Goal: Task Accomplishment & Management: Manage account settings

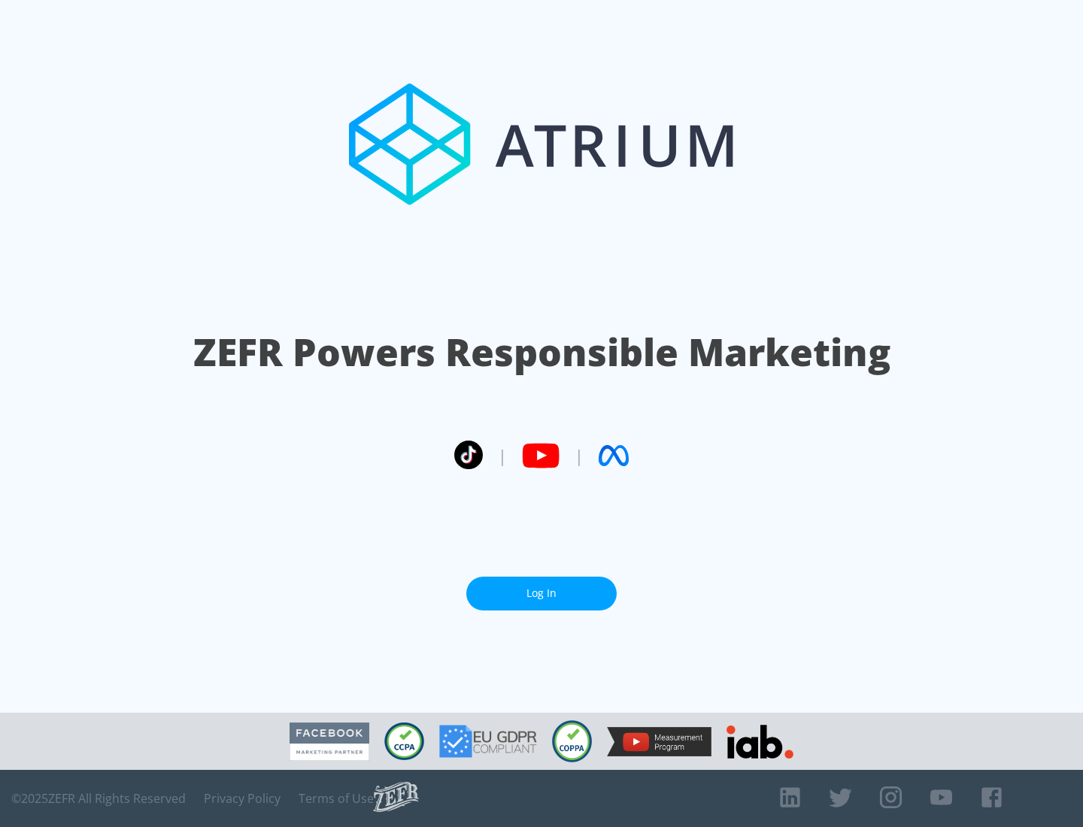
click at [541, 593] on link "Log In" at bounding box center [541, 594] width 150 height 34
